Goal: Navigation & Orientation: Find specific page/section

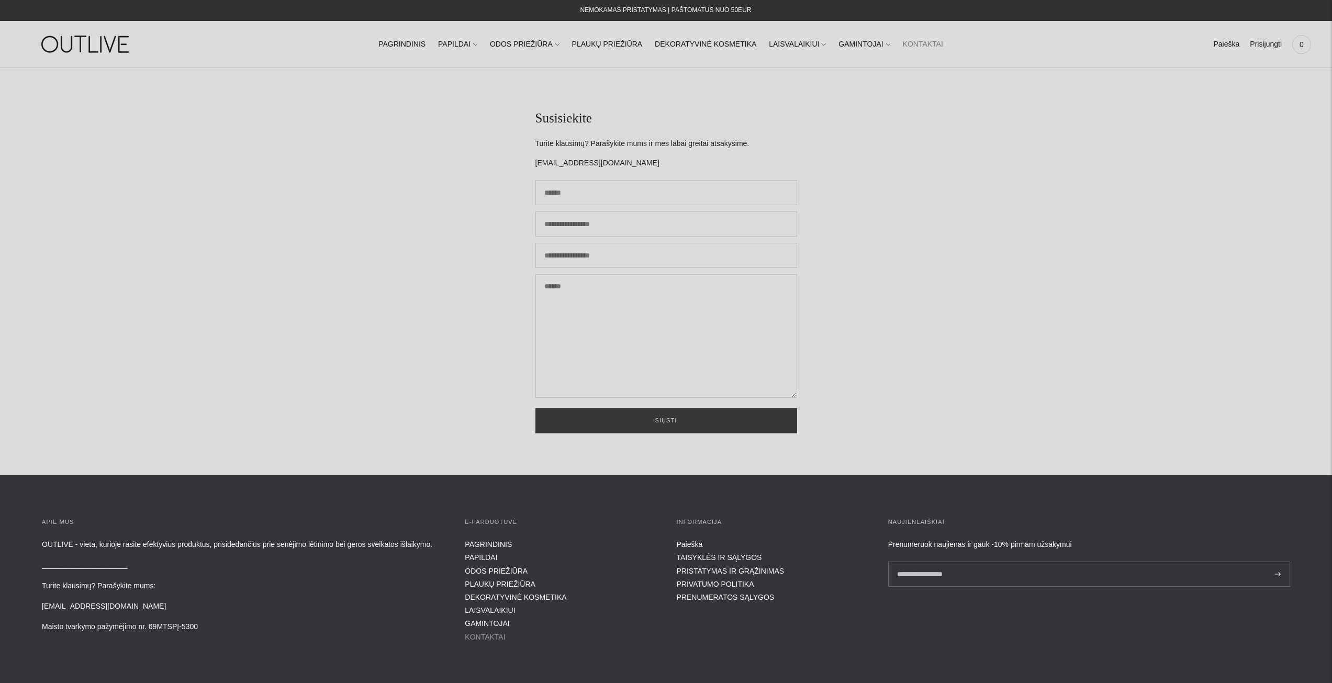
click at [491, 637] on link "KONTAKTAI" at bounding box center [485, 637] width 40 height 8
click at [418, 48] on link "PAGRINDINIS" at bounding box center [401, 44] width 47 height 23
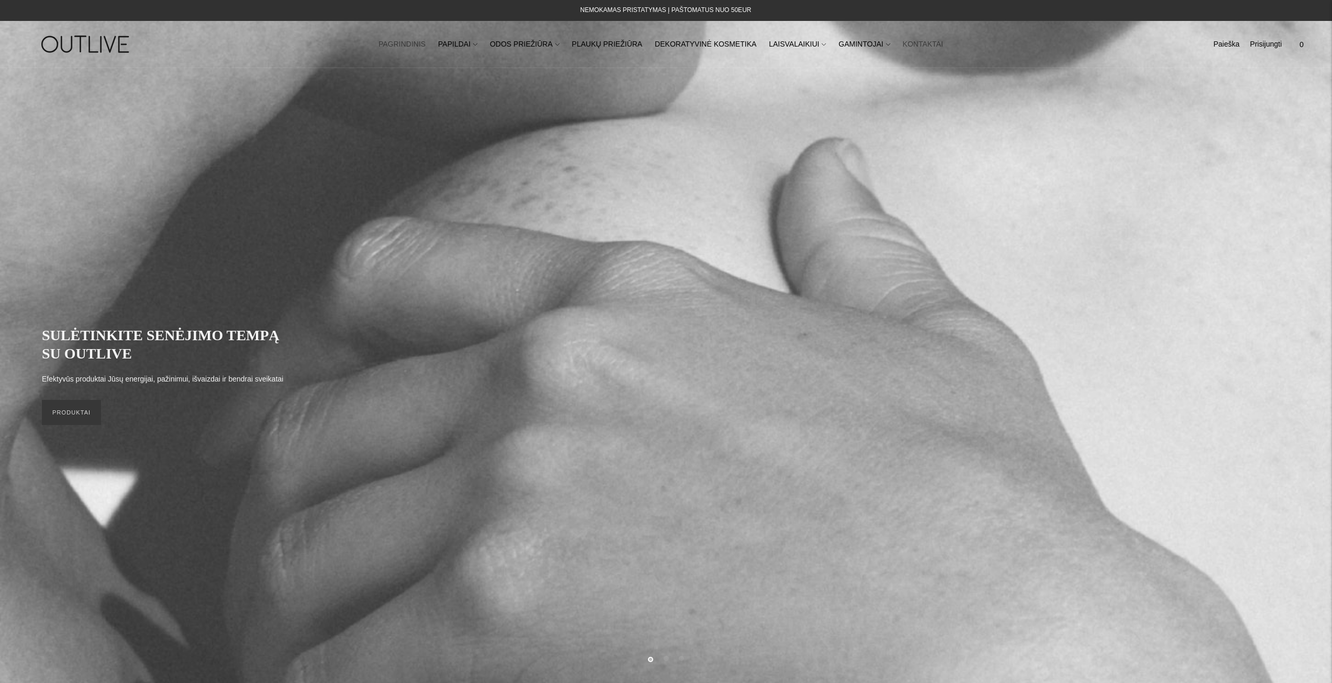
click at [903, 39] on link "KONTAKTAI" at bounding box center [923, 44] width 40 height 23
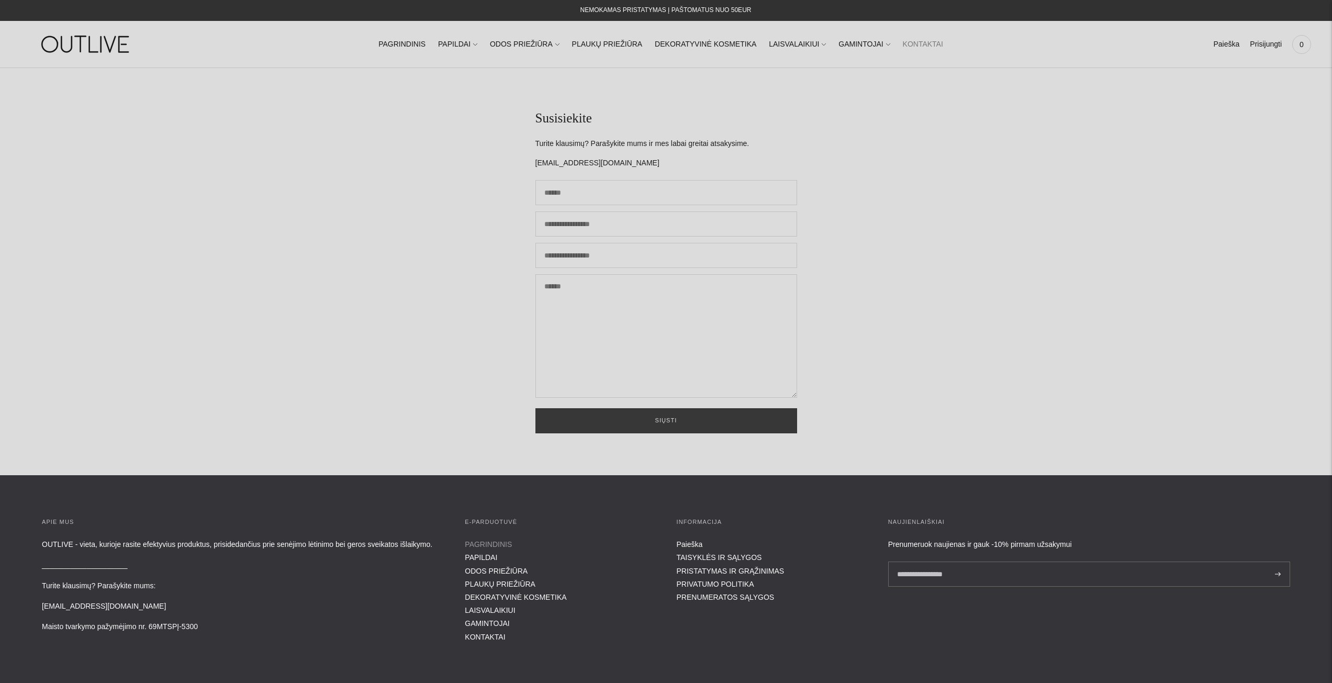
click at [484, 543] on link "PAGRINDINIS" at bounding box center [488, 544] width 47 height 8
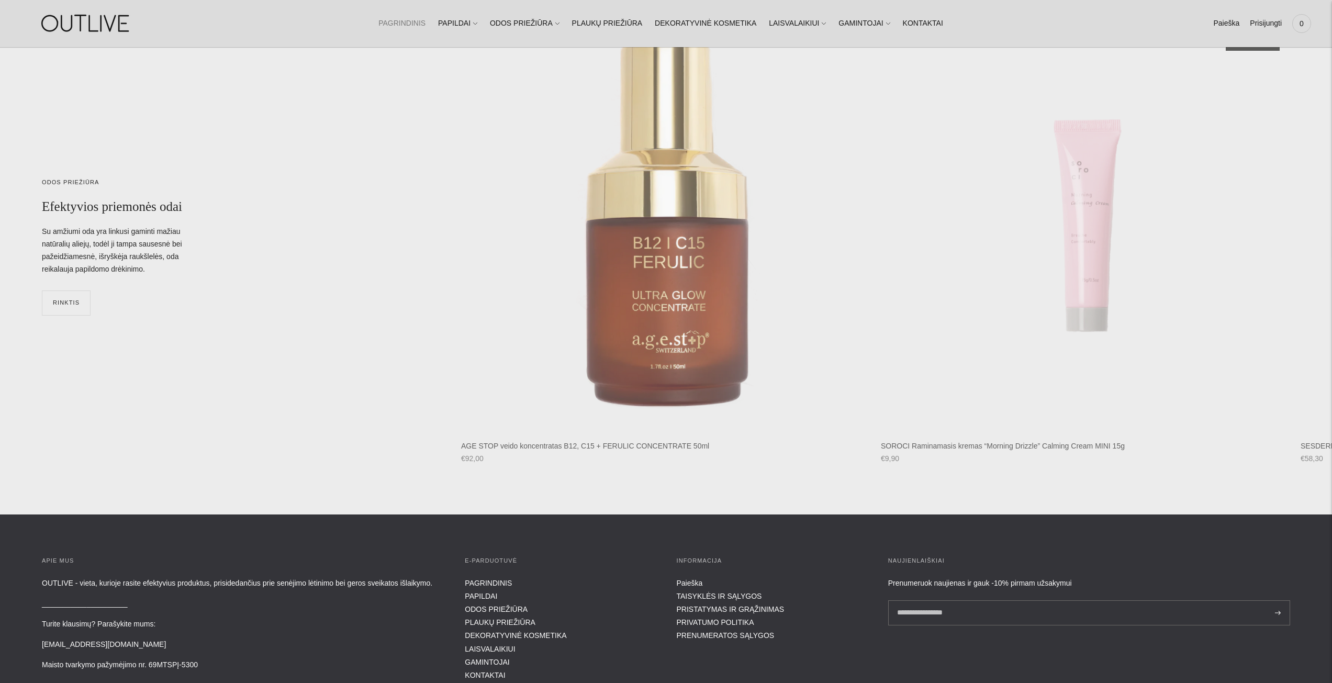
scroll to position [5295, 0]
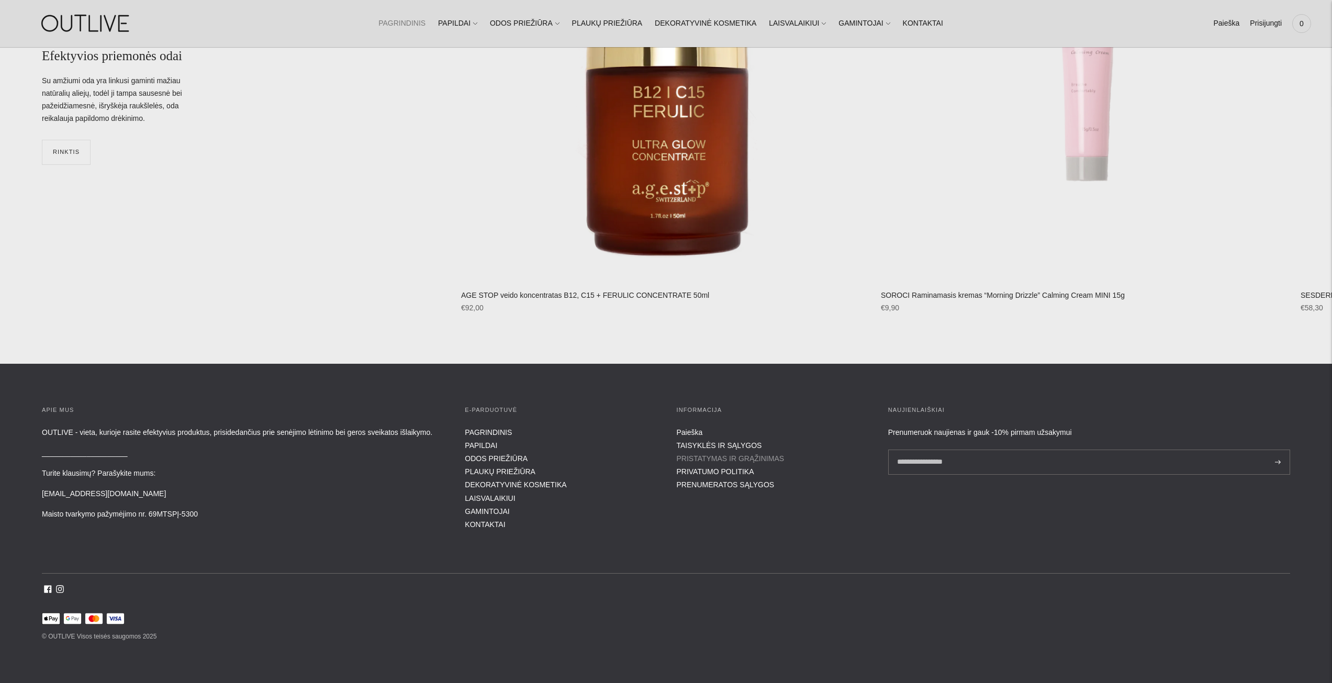
click at [702, 455] on link "PRISTATYMAS IR GRĄŽINIMAS" at bounding box center [730, 458] width 108 height 8
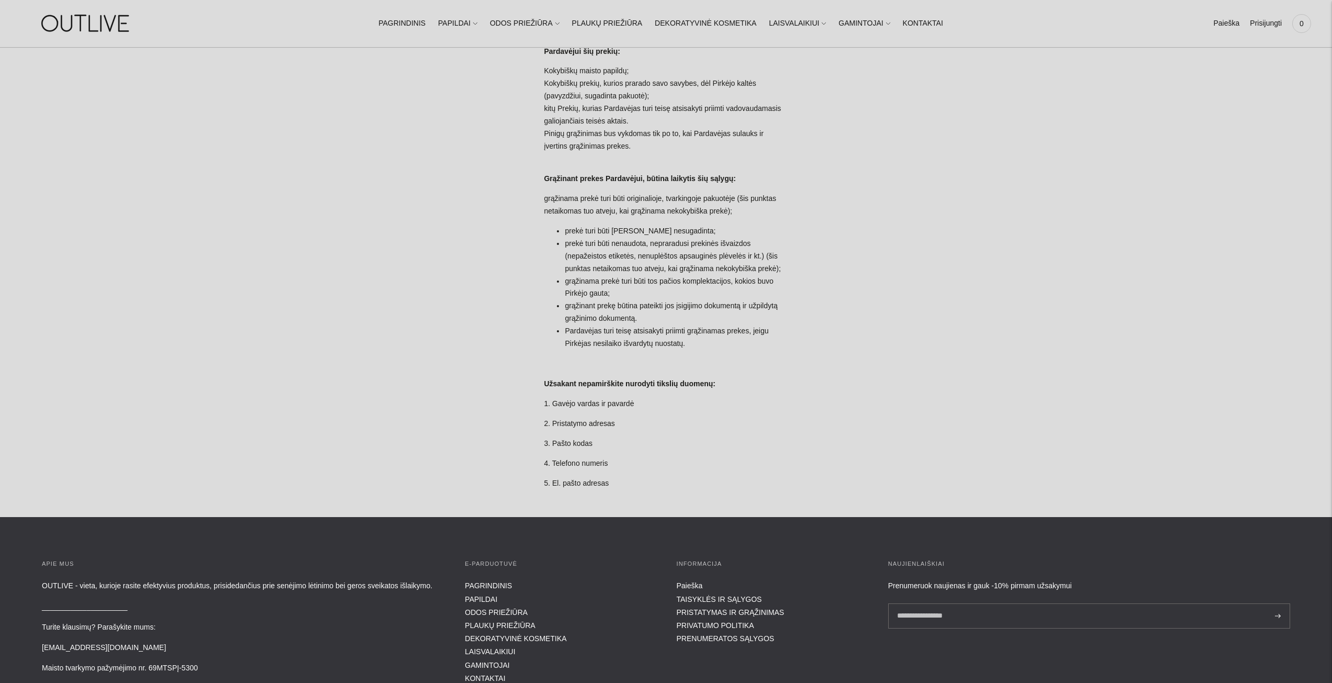
scroll to position [733, 0]
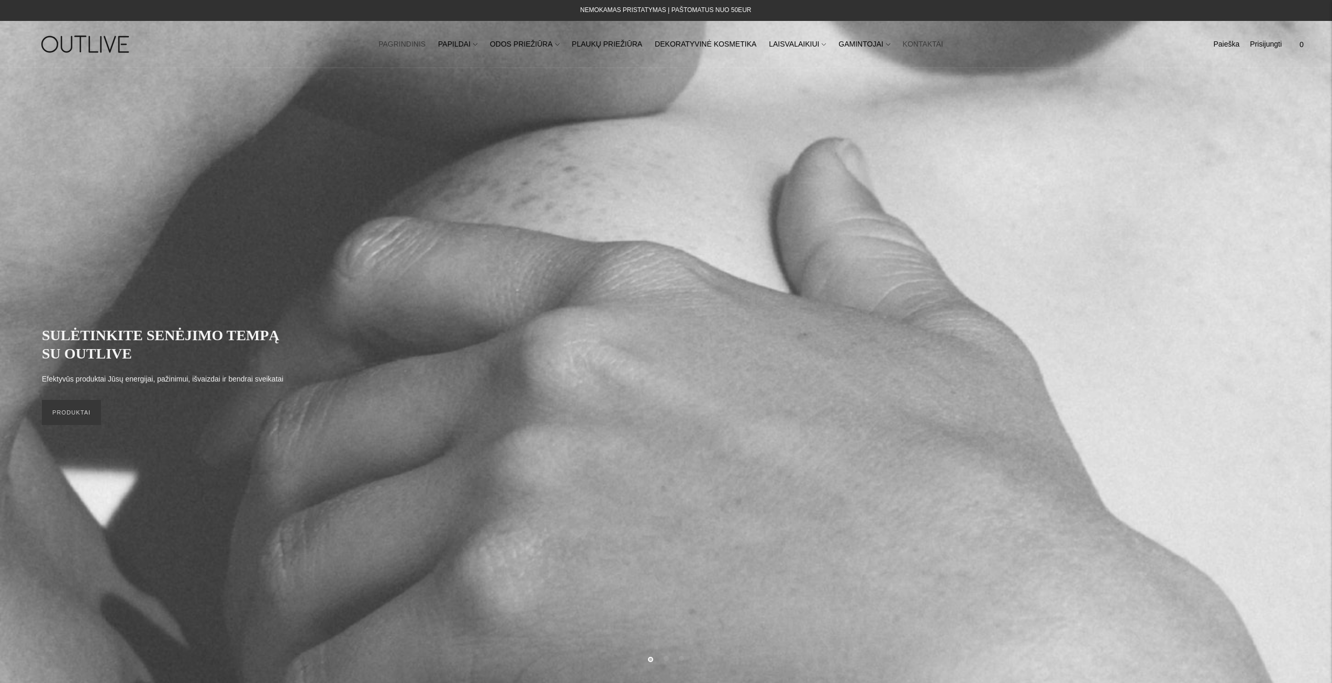
click at [903, 48] on link "KONTAKTAI" at bounding box center [923, 44] width 40 height 23
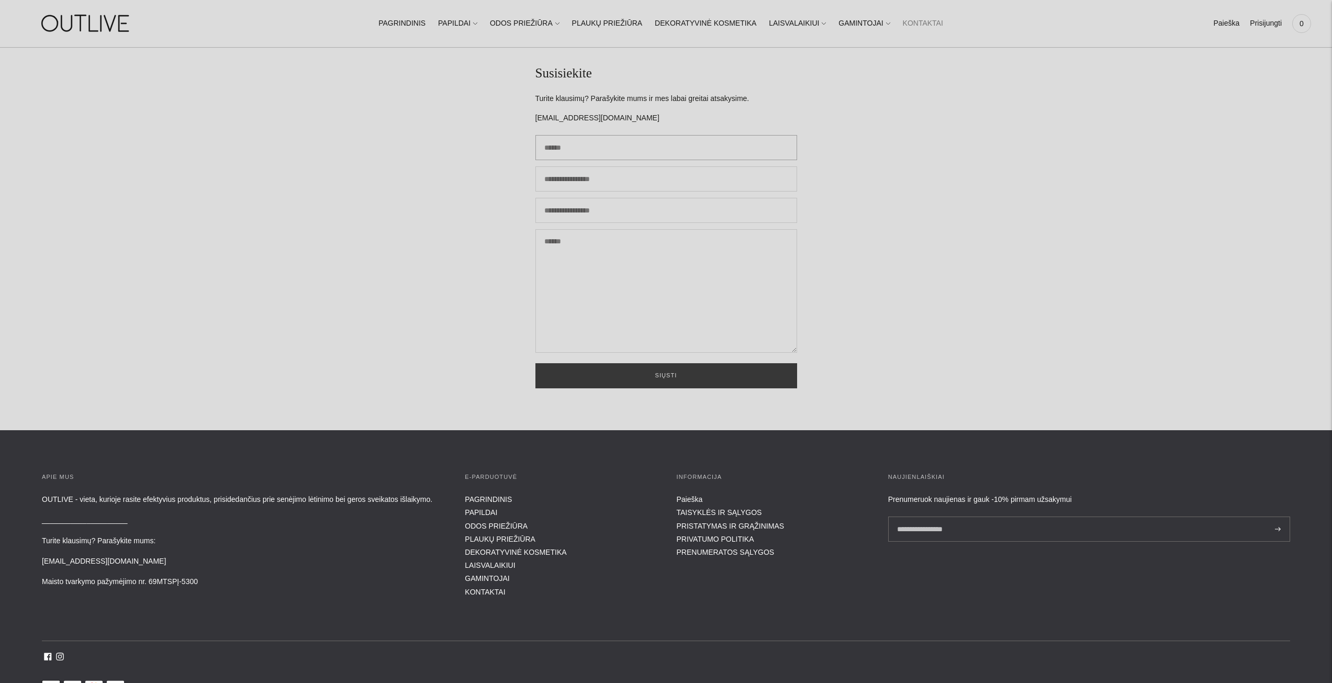
scroll to position [114, 0]
